Goal: Information Seeking & Learning: Check status

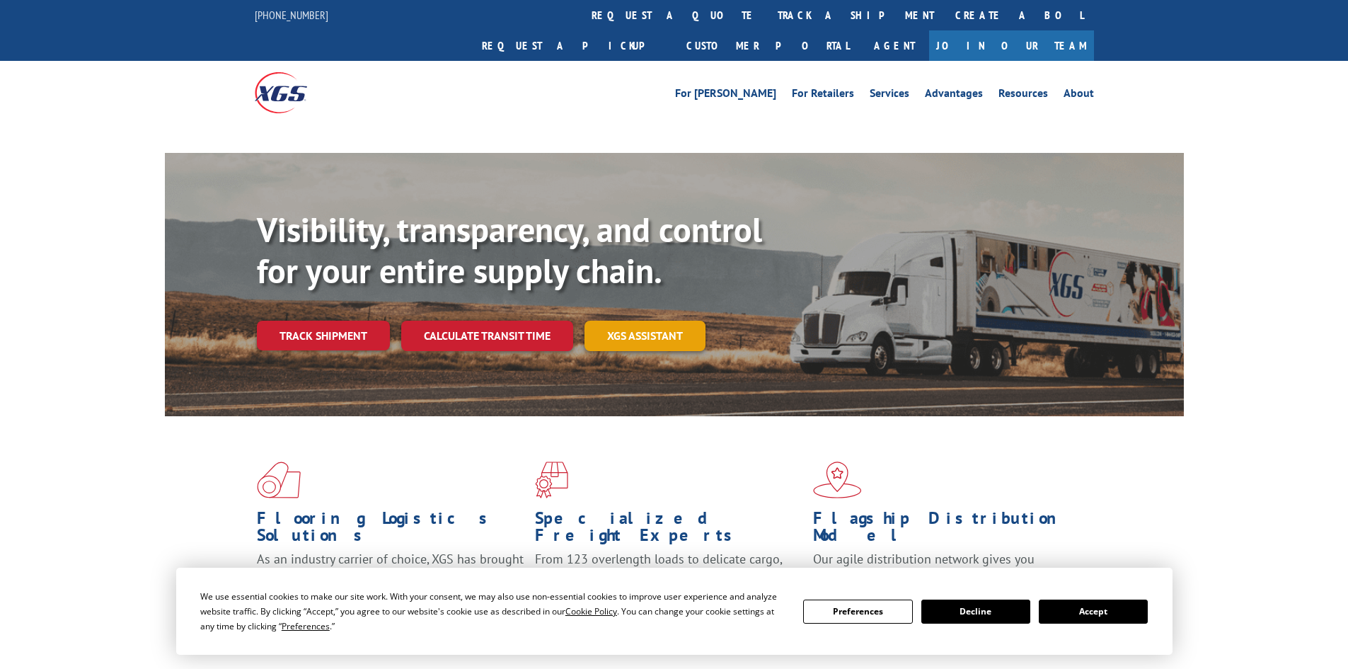
click at [667, 321] on link "XGS ASSISTANT" at bounding box center [645, 336] width 121 height 30
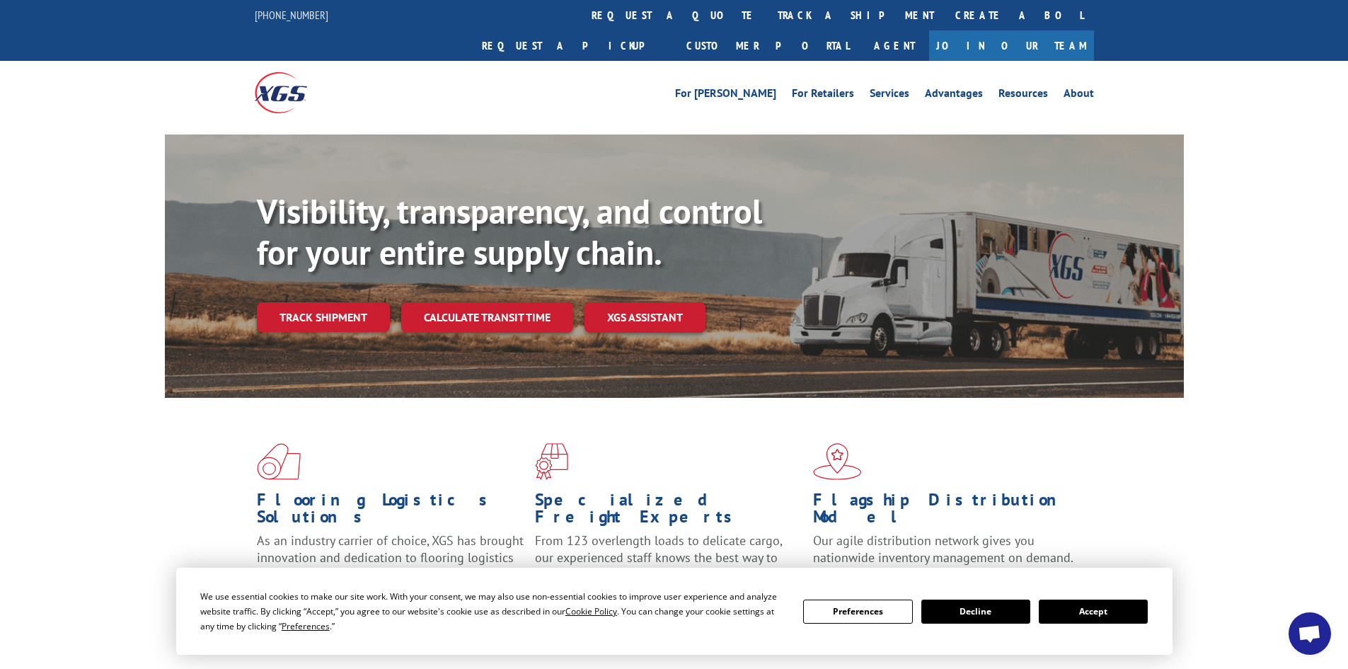
click at [1121, 609] on button "Accept" at bounding box center [1093, 611] width 109 height 24
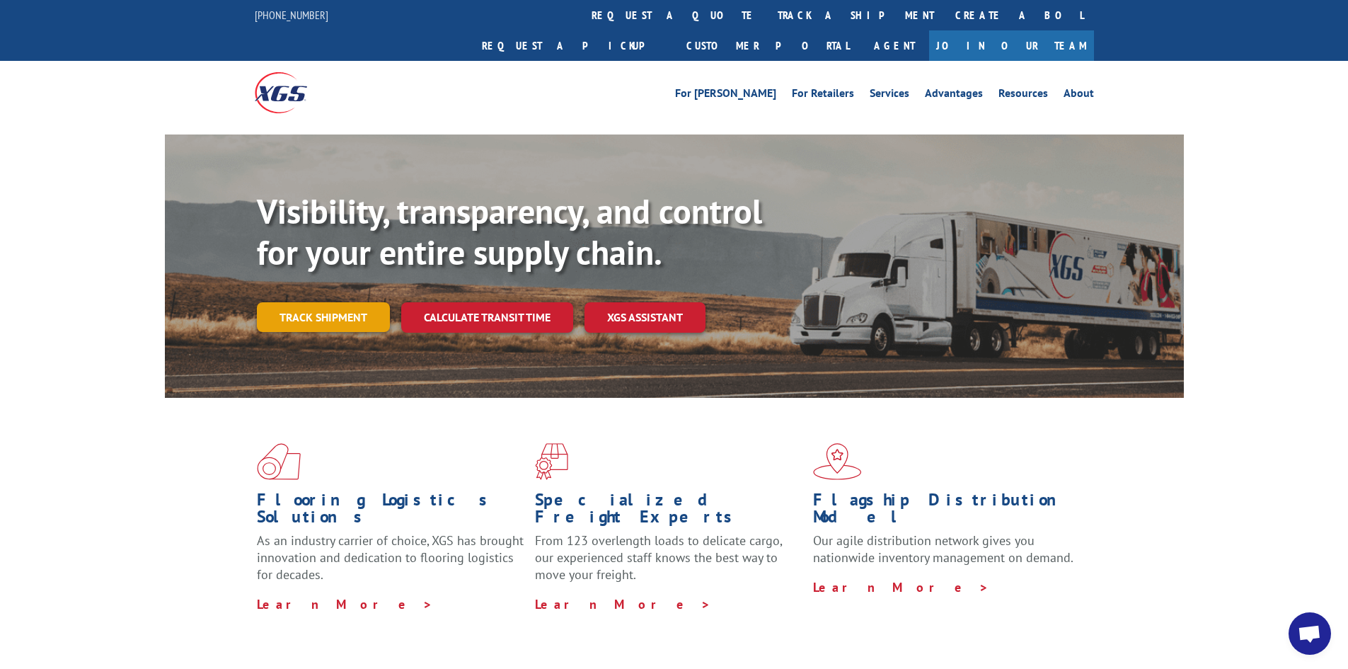
click at [340, 302] on link "Track shipment" at bounding box center [323, 317] width 133 height 30
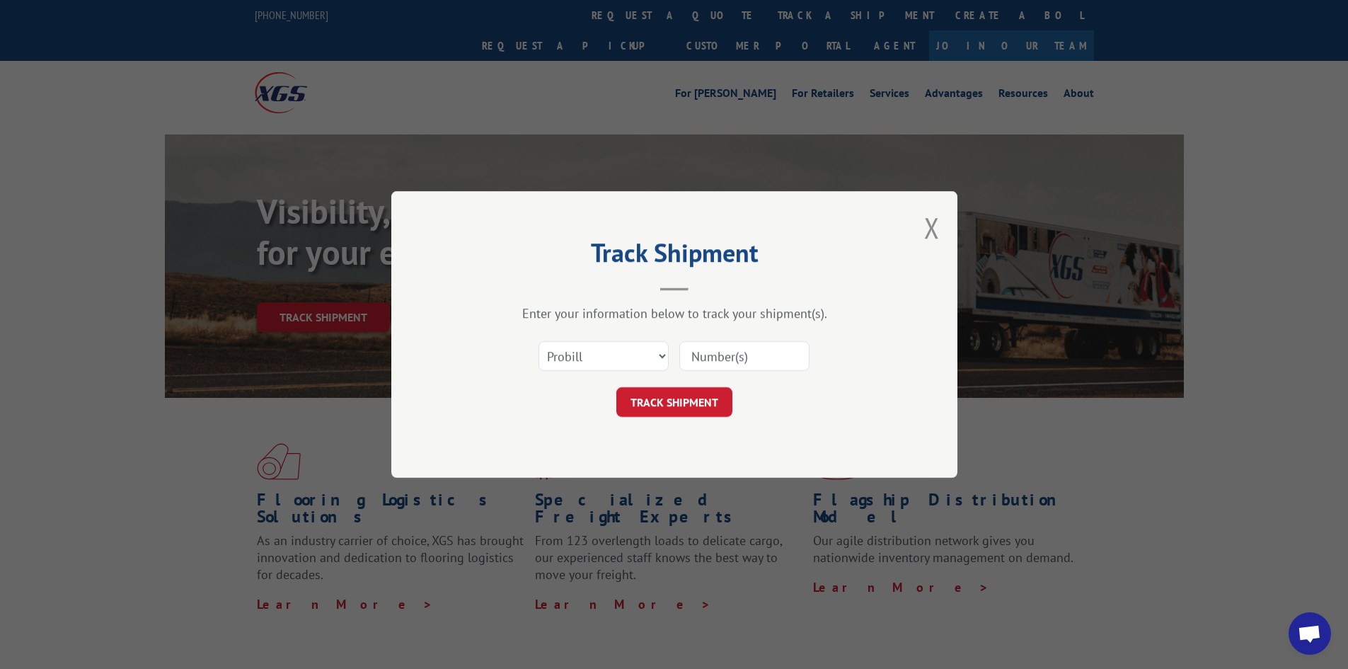
click at [708, 369] on input at bounding box center [744, 356] width 130 height 30
paste input "16755010"
type input "16755010"
click at [679, 402] on button "TRACK SHIPMENT" at bounding box center [674, 402] width 116 height 30
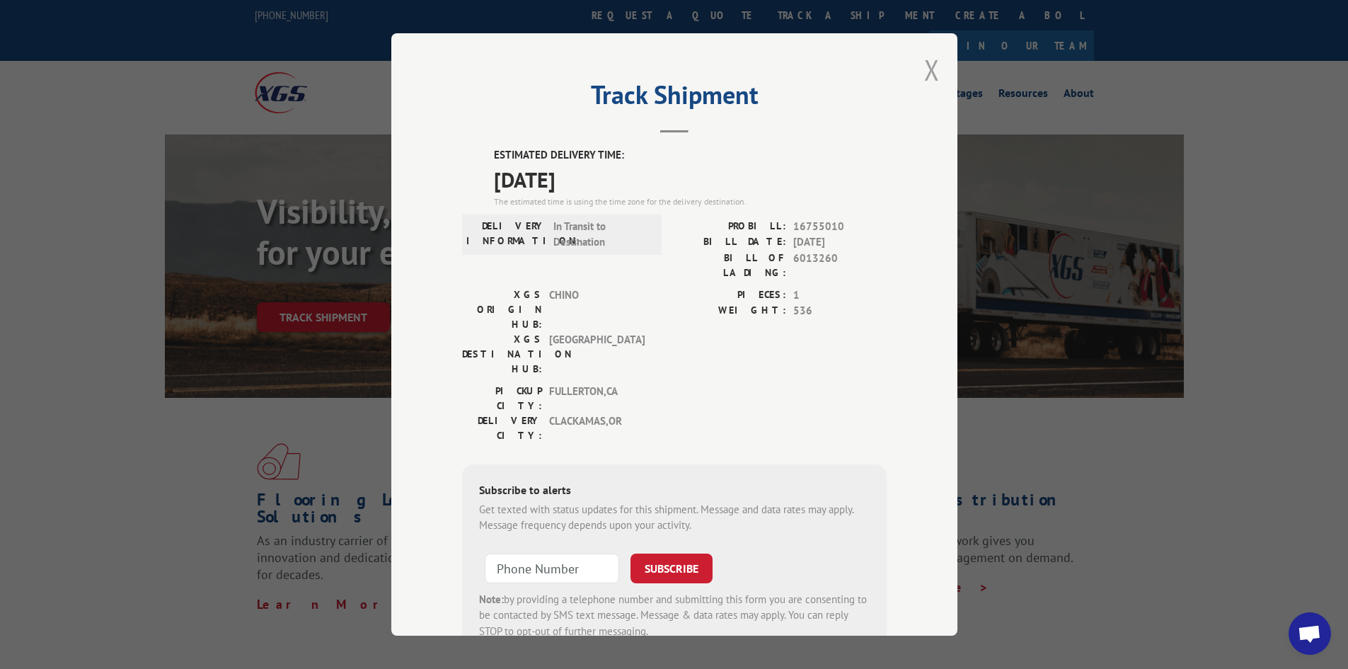
click at [929, 69] on button "Close modal" at bounding box center [932, 70] width 16 height 38
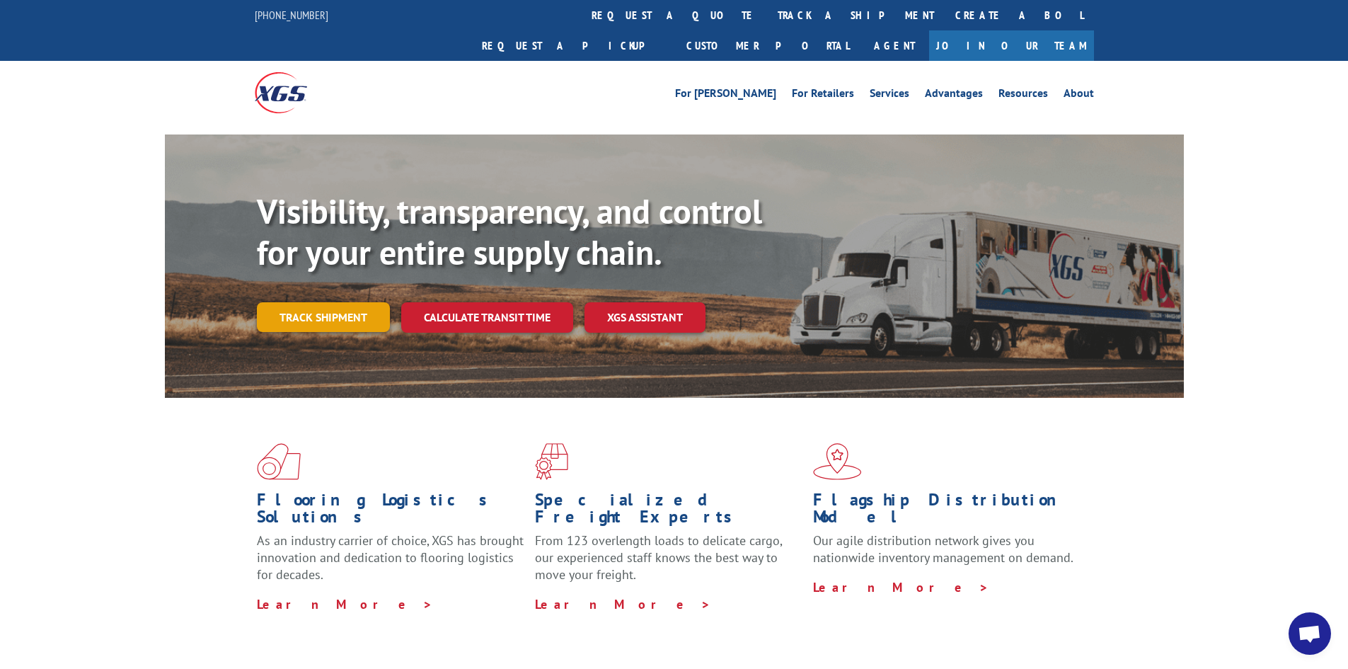
click at [347, 302] on link "Track shipment" at bounding box center [323, 317] width 133 height 30
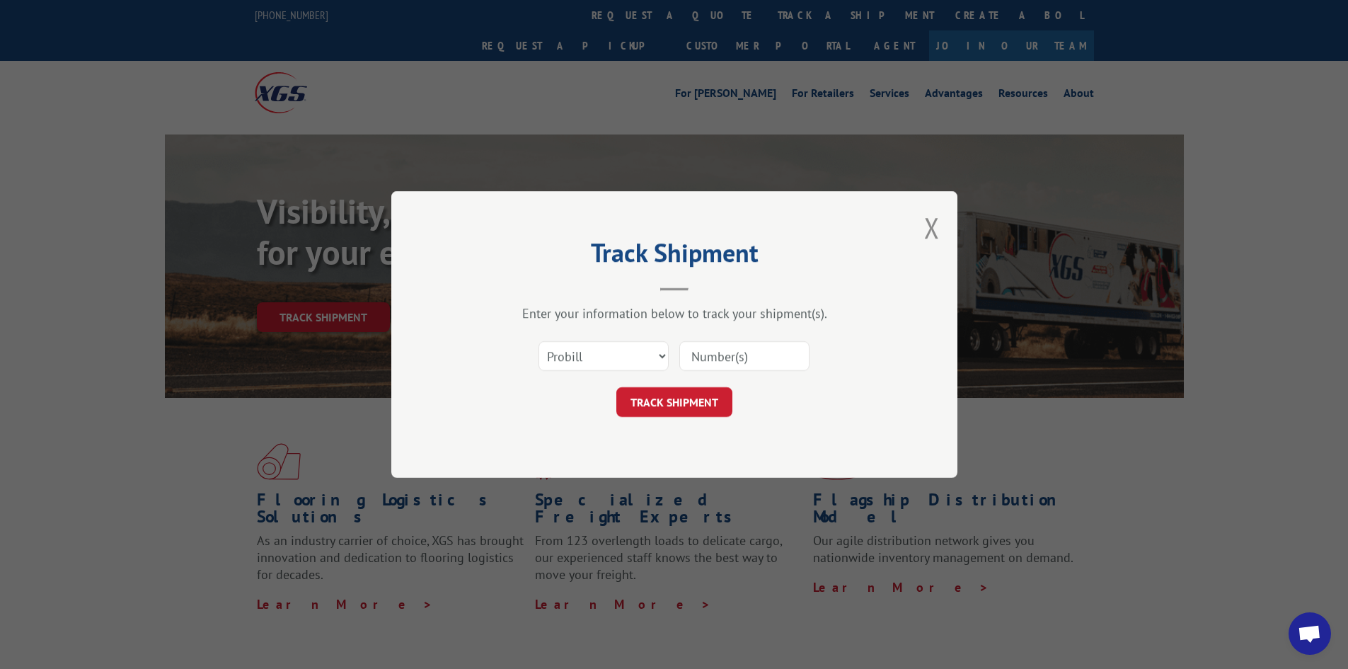
click at [713, 355] on input at bounding box center [744, 356] width 130 height 30
paste input "16755010"
type input "16755010"
click at [633, 408] on button "TRACK SHIPMENT" at bounding box center [674, 402] width 116 height 30
